Goal: Task Accomplishment & Management: Complete application form

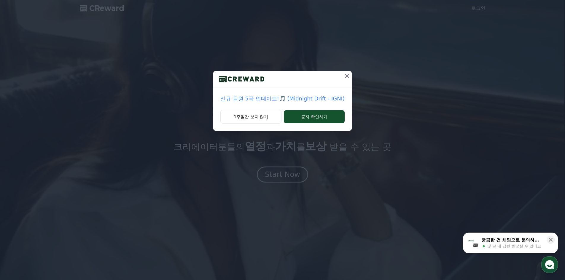
click at [347, 79] on icon at bounding box center [347, 75] width 7 height 7
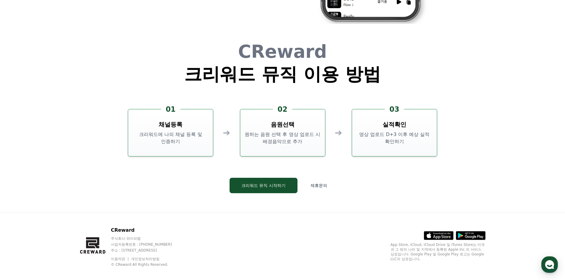
scroll to position [1603, 0]
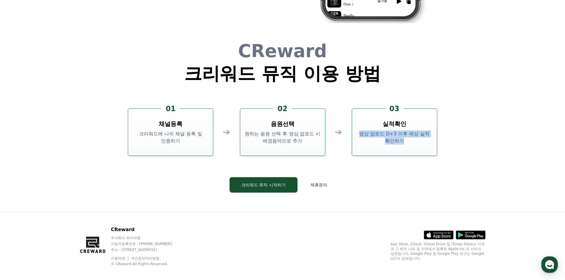
drag, startPoint x: 361, startPoint y: 131, endPoint x: 429, endPoint y: 144, distance: 70.0
click at [429, 144] on p "영상 업로드 D+3 이후 예상 실적 확인하기" at bounding box center [395, 138] width 80 height 14
click at [259, 191] on button "크리워드 뮤직 시작하기" at bounding box center [264, 184] width 68 height 15
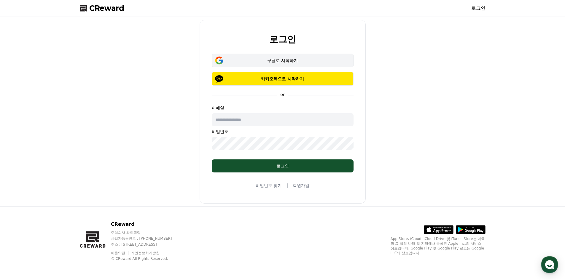
click at [310, 58] on div "구글로 시작하기" at bounding box center [283, 61] width 125 height 6
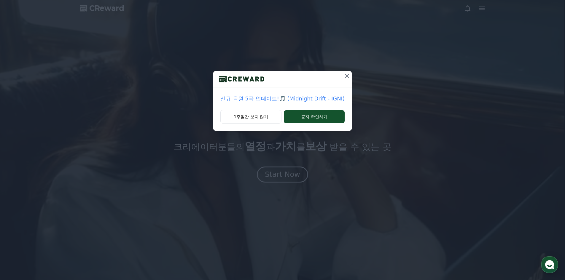
click at [345, 77] on icon at bounding box center [347, 76] width 4 height 4
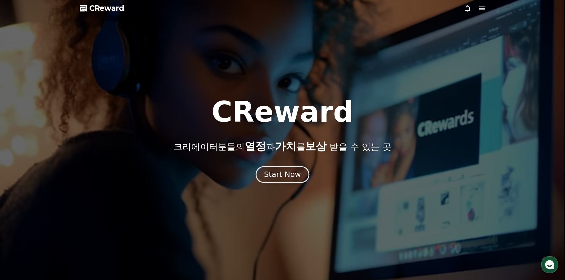
click at [293, 178] on div "Start Now" at bounding box center [282, 175] width 37 height 10
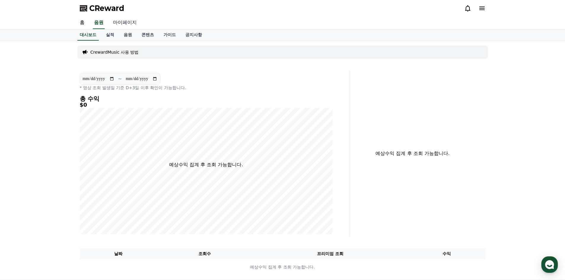
click at [121, 21] on link "마이페이지" at bounding box center [124, 23] width 33 height 12
select select "**********"
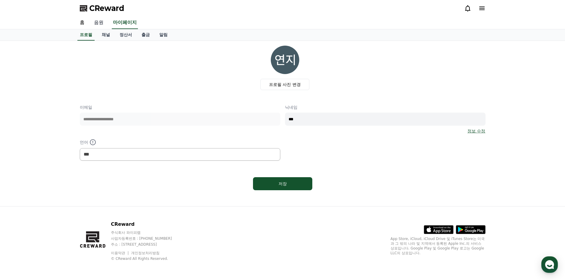
click at [99, 20] on link "음원" at bounding box center [98, 23] width 19 height 12
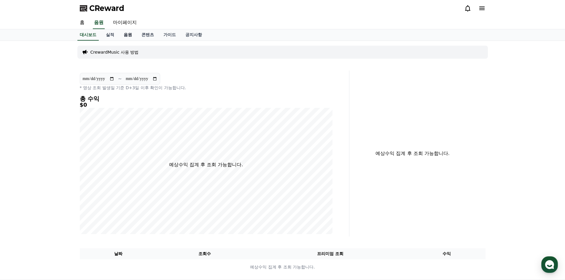
click at [126, 37] on link "음원" at bounding box center [128, 34] width 18 height 11
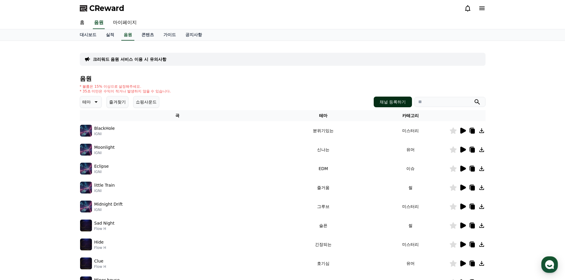
click at [378, 100] on button "채널 등록하기" at bounding box center [393, 102] width 38 height 11
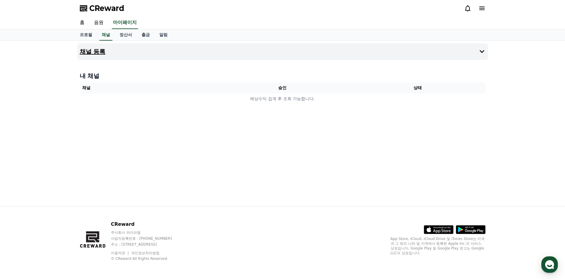
click at [93, 50] on h4 "채널 등록" at bounding box center [93, 51] width 26 height 7
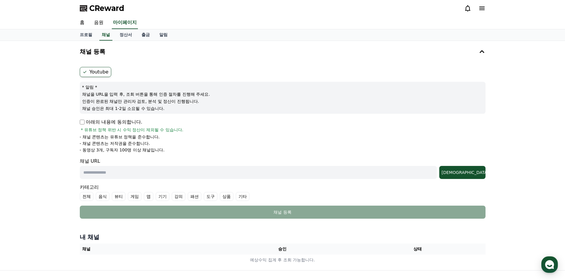
drag, startPoint x: 83, startPoint y: 94, endPoint x: 164, endPoint y: 112, distance: 83.4
click at [164, 112] on div "* 알림 * 채널을 URL을 입력 후, 조회 버튼을 통해 인증 절차를 진행해 주세요. 인증이 완료된 채널만 관리자 검토, 분석 및 정산이 진행…" at bounding box center [283, 98] width 406 height 32
drag, startPoint x: 166, startPoint y: 153, endPoint x: 80, endPoint y: 132, distance: 87.6
click at [80, 132] on div "아래의 내용에 동의합니다. * 유튜브 정책 위반 시 수익 정산이 제외될 수 있습니다. - 채널 콘텐츠는 유튜브 정책을 준수합니다. - 채널 콘…" at bounding box center [283, 136] width 406 height 34
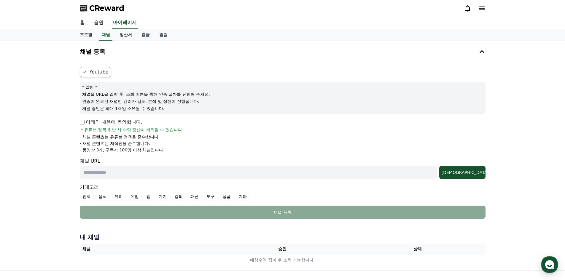
click at [83, 22] on link "홈" at bounding box center [82, 23] width 14 height 12
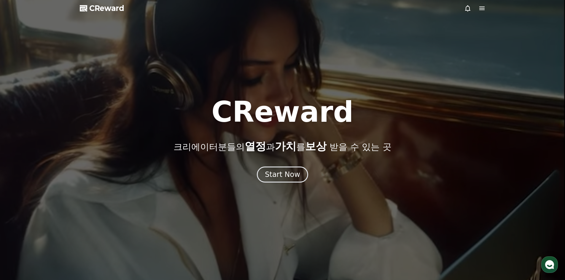
click at [110, 8] on span "CReward" at bounding box center [106, 8] width 35 height 9
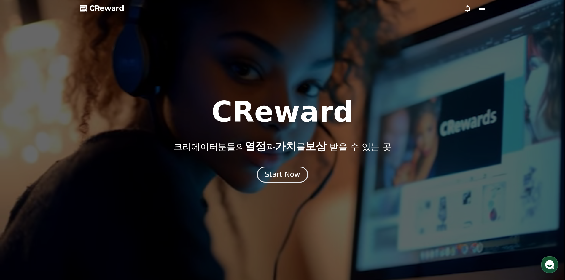
click at [479, 9] on icon at bounding box center [482, 8] width 7 height 7
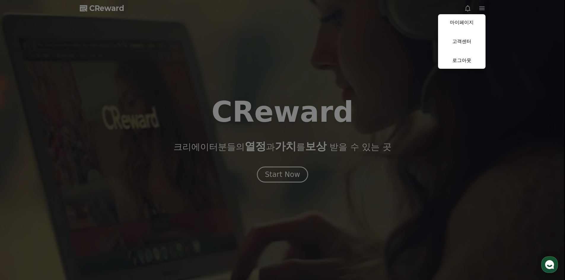
click at [424, 68] on button "close" at bounding box center [282, 140] width 565 height 280
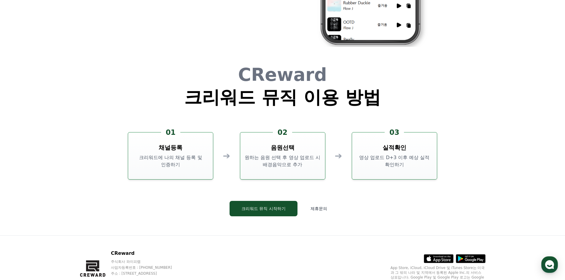
scroll to position [1608, 0]
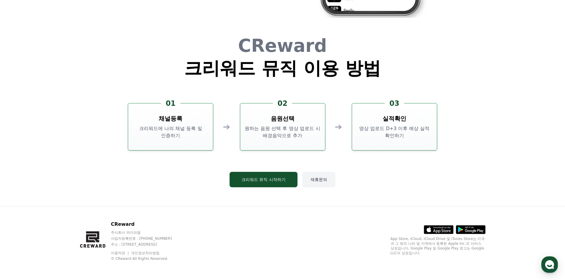
click at [320, 182] on button "제휴문의" at bounding box center [318, 179] width 33 height 15
